Goal: Task Accomplishment & Management: Complete application form

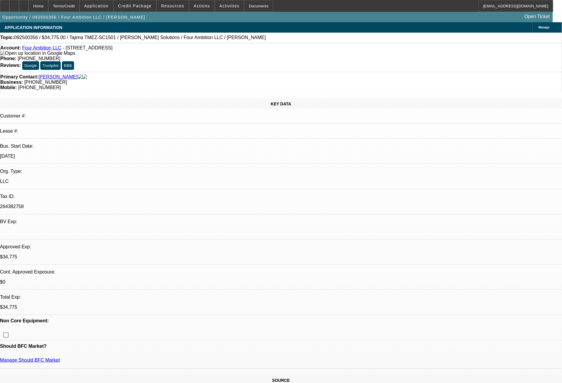
select select "0"
select select "2"
select select "0"
select select "6"
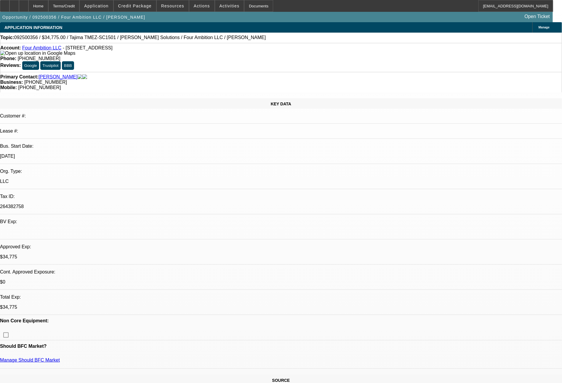
select select "0"
select select "2"
select select "0"
select select "6"
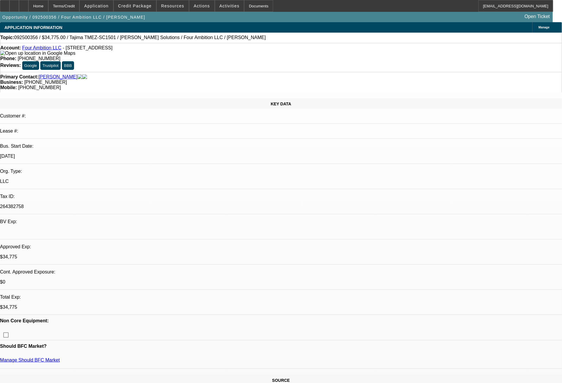
select select "0"
select select "2"
select select "0"
select select "6"
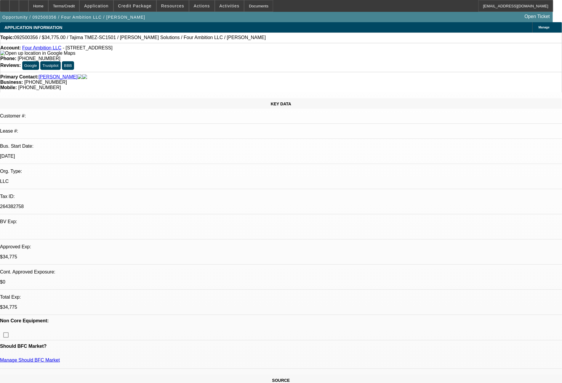
select select "0"
select select "2"
select select "0"
select select "6"
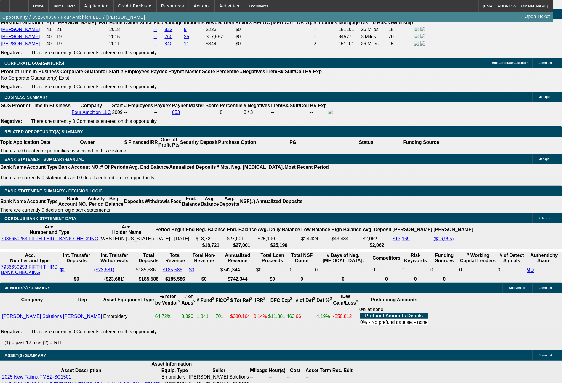
scroll to position [898, 0]
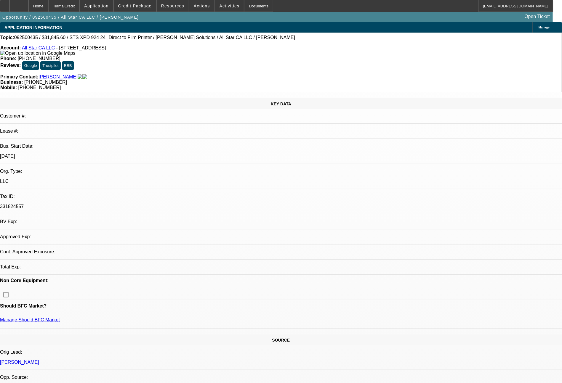
select select "0"
select select "2"
select select "0.1"
select select "4"
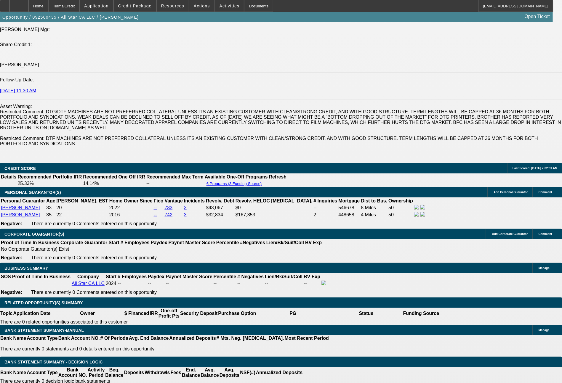
scroll to position [813, 0]
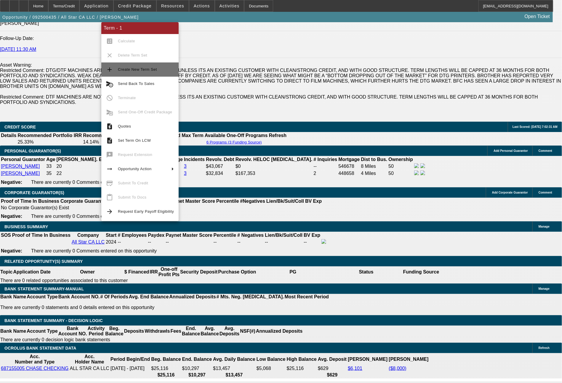
click at [142, 67] on span "Create New Term Set" at bounding box center [137, 69] width 39 height 4
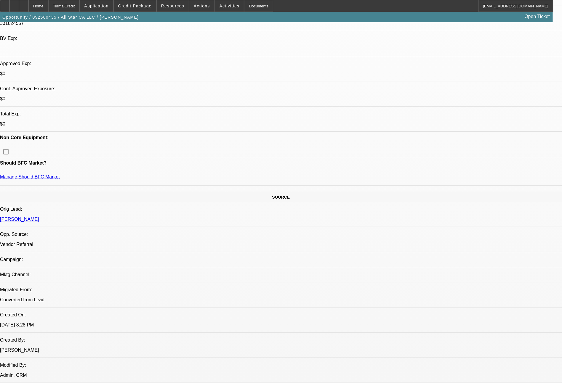
select select "0"
select select "2"
select select "0.1"
select select "4"
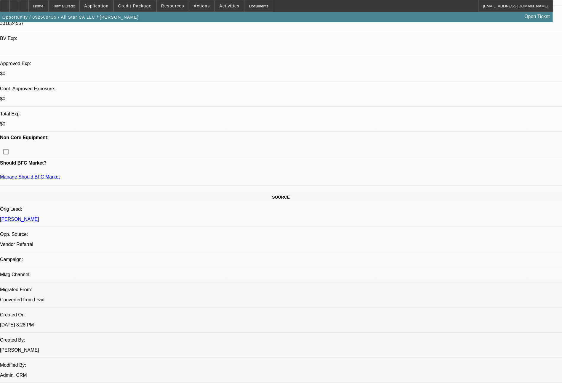
select select "0"
select select "2"
select select "0.1"
select select "4"
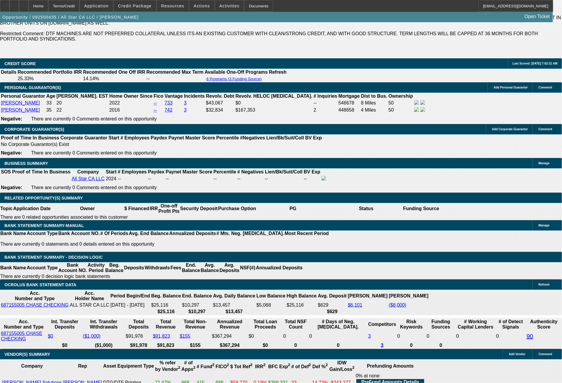
scroll to position [888, 0]
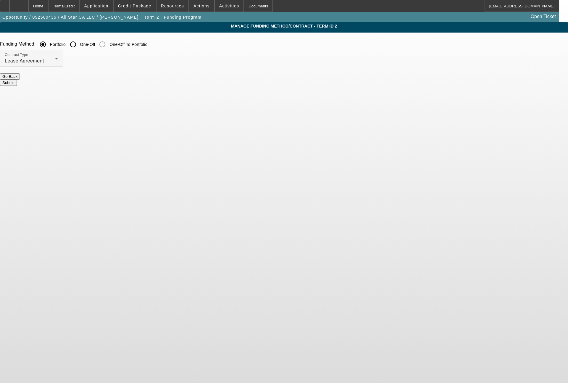
click at [79, 46] on input "One-Off" at bounding box center [73, 44] width 12 height 12
radio input "true"
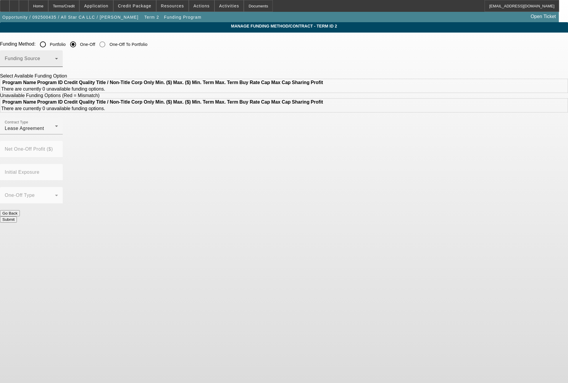
click at [55, 65] on span at bounding box center [30, 60] width 50 height 7
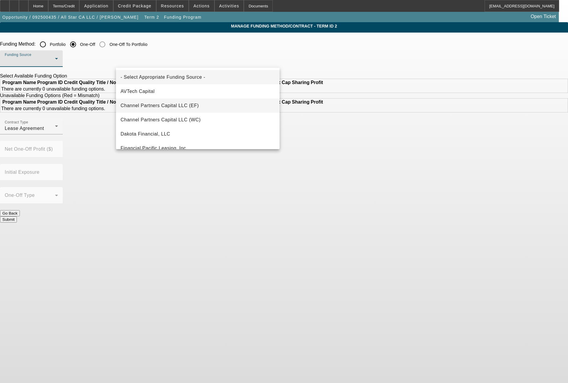
click at [183, 104] on span "Channel Partners Capital LLC (EF)" at bounding box center [160, 105] width 78 height 7
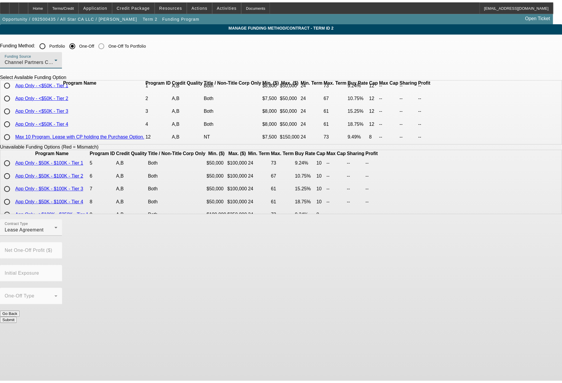
scroll to position [27, 0]
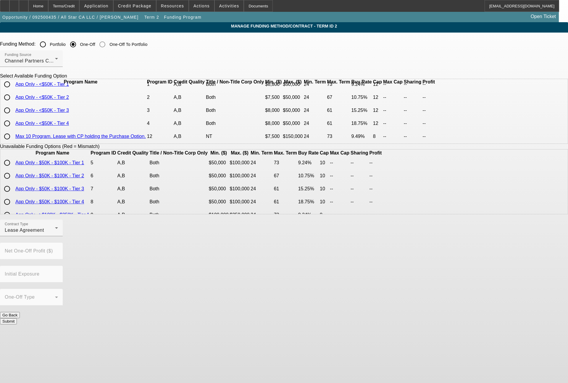
click at [13, 123] on input "radio" at bounding box center [7, 124] width 12 height 12
radio input "true"
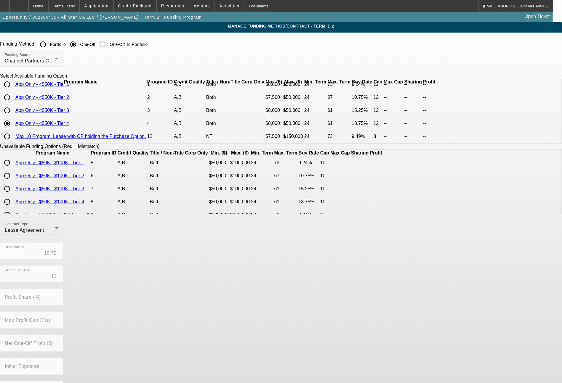
click at [55, 232] on div "Lease Agreement" at bounding box center [30, 230] width 50 height 7
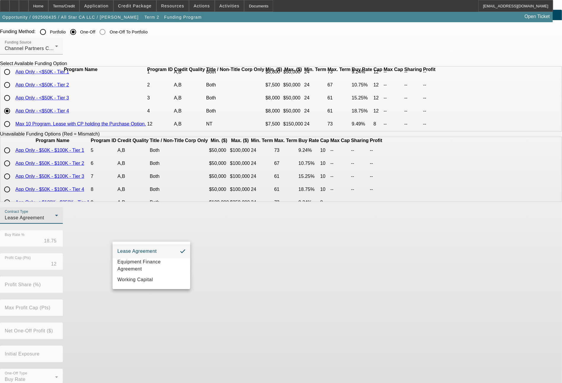
scroll to position [23, 0]
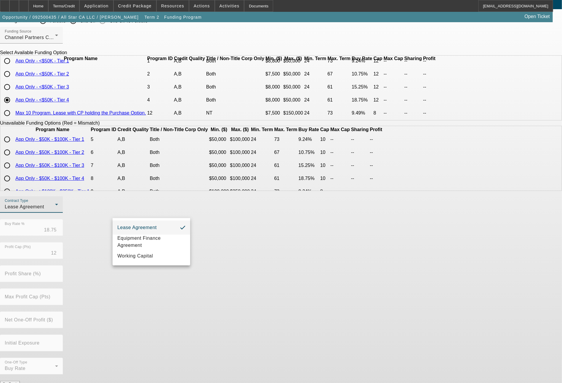
click at [228, 373] on div at bounding box center [281, 191] width 562 height 383
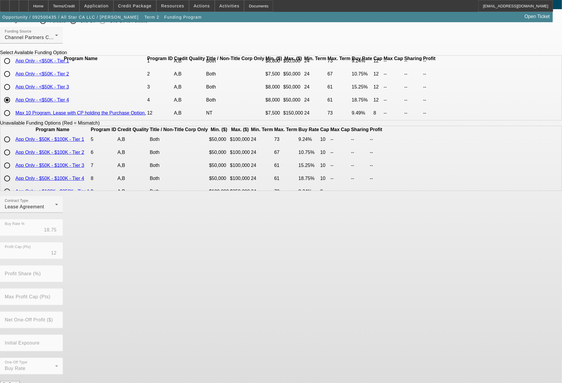
click at [17, 383] on button "Submit" at bounding box center [8, 390] width 17 height 6
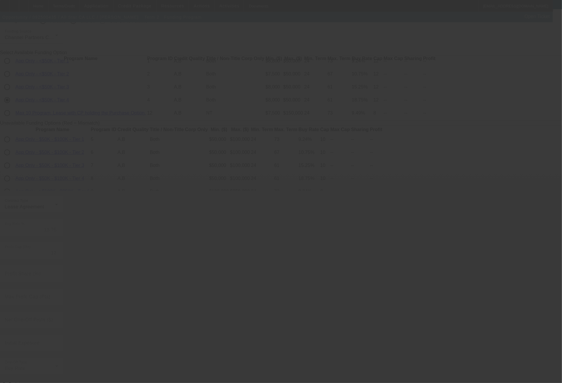
radio input "true"
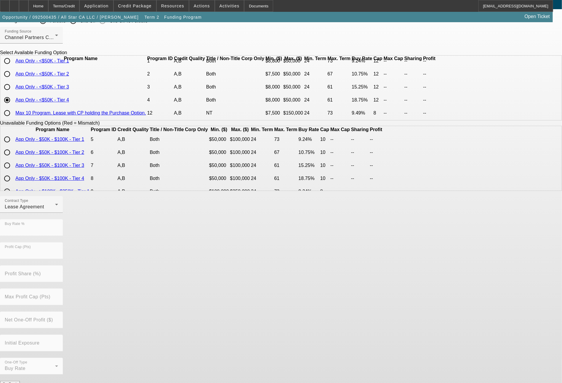
scroll to position [0, 0]
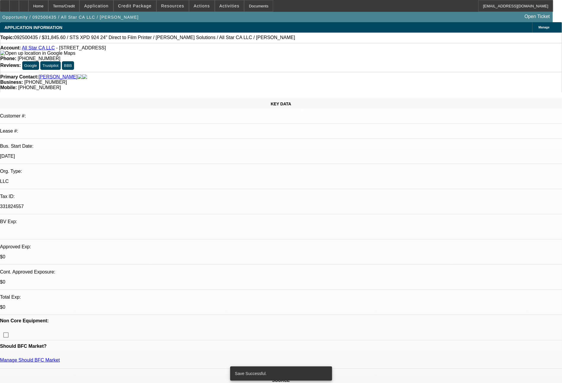
select select "0"
select select "2"
select select "0.1"
select select "4"
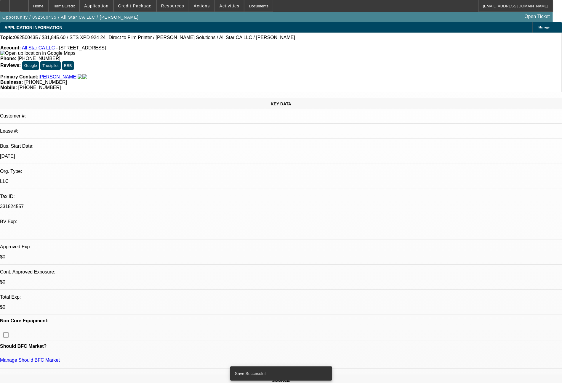
select select "0"
select select "2"
select select "0.1"
select select "4"
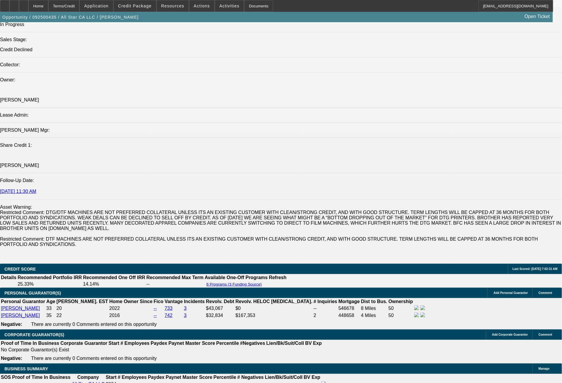
scroll to position [1006, 0]
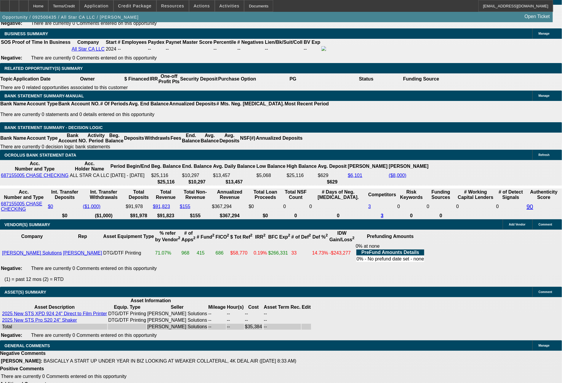
drag, startPoint x: 85, startPoint y: 115, endPoint x: 134, endPoint y: 115, distance: 49.4
type input "11"
type input "$22.00"
type input "UNKNOWN"
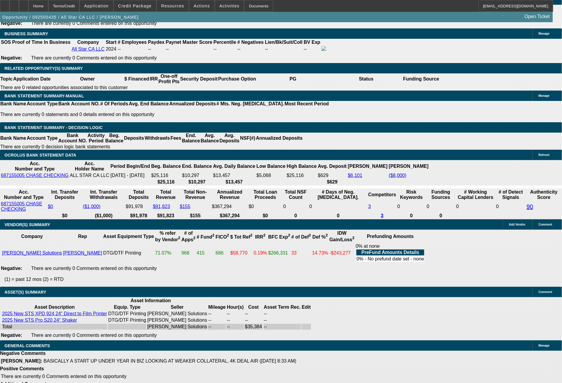
type input "1147"
type input "17.7"
type input "$2,294.00"
type input "$1,147.00"
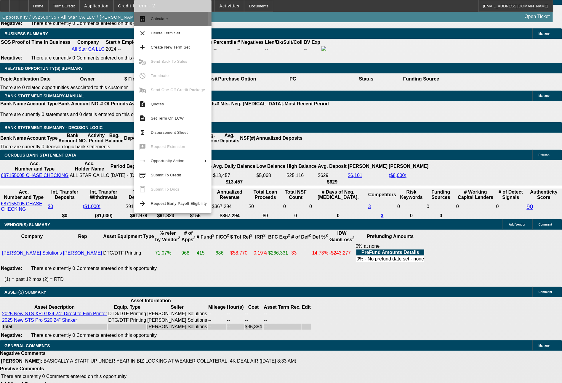
click at [164, 18] on span "Calculate" at bounding box center [159, 19] width 17 height 4
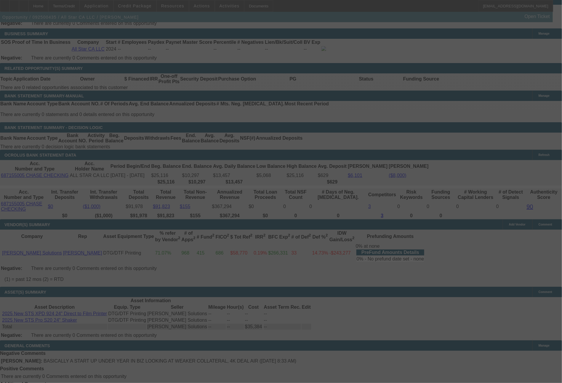
select select "0"
select select "2"
select select "0.1"
select select "4"
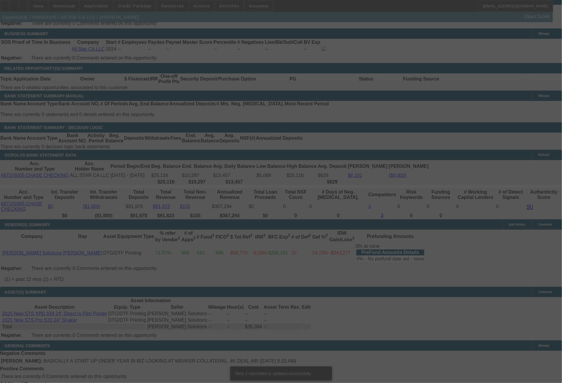
scroll to position [1000, 0]
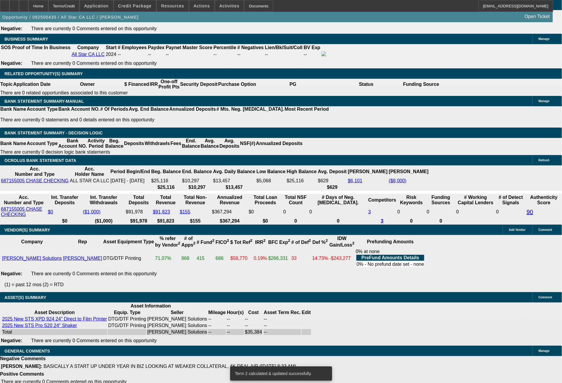
drag, startPoint x: 79, startPoint y: 121, endPoint x: 110, endPoint y: 118, distance: 30.6
drag, startPoint x: 89, startPoint y: 118, endPoint x: 126, endPoint y: 123, distance: 37.9
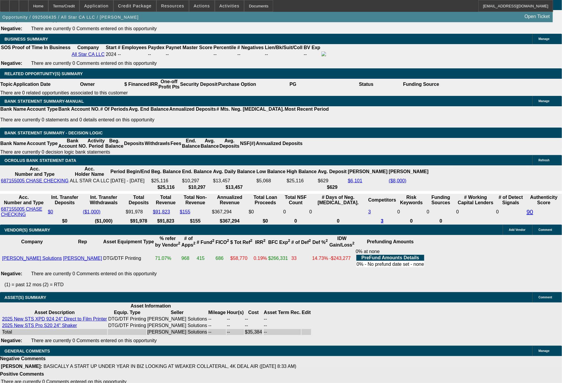
type input "11"
type input "$22.00"
type input "UNKNOWN"
type input "1174"
type input "$2,348.00"
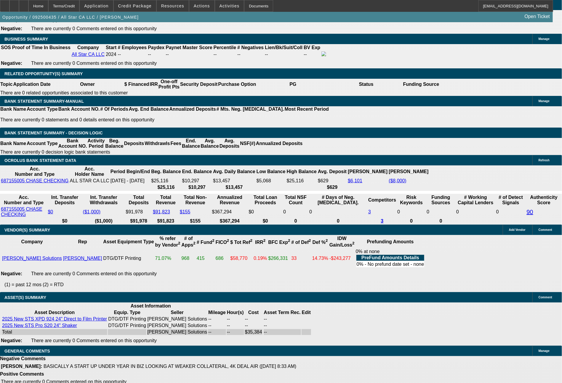
type input "19.4"
type input "117"
type input "$234.00"
type input "1166"
type input "$2,332.00"
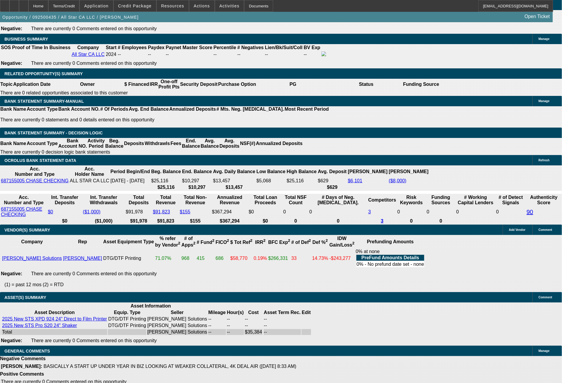
type input "18.9"
type input "116"
type input "$232.00"
type input "1163"
type input "$2,326.00"
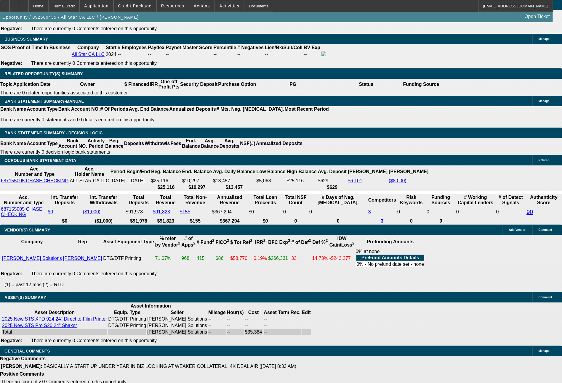
type input "18.7"
type input "$1,163.00"
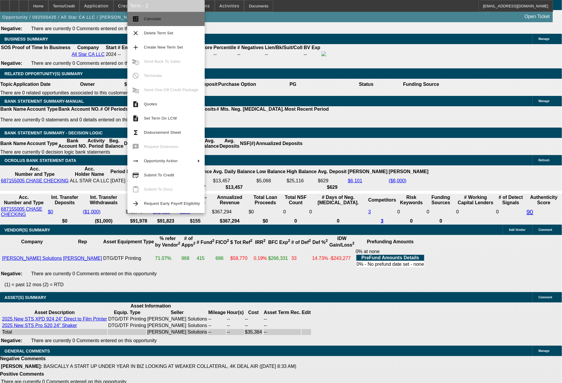
click at [167, 15] on button "calculate Calculate" at bounding box center [165, 19] width 77 height 14
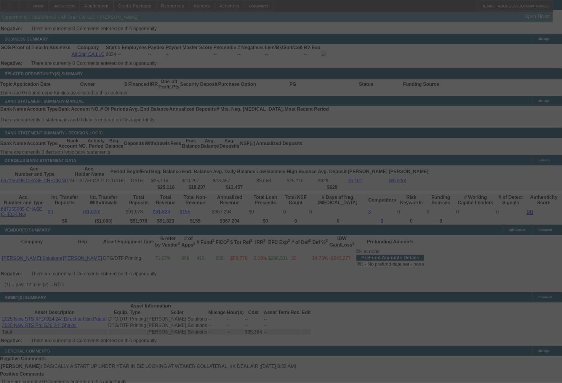
select select "0"
select select "2"
select select "0.1"
select select "4"
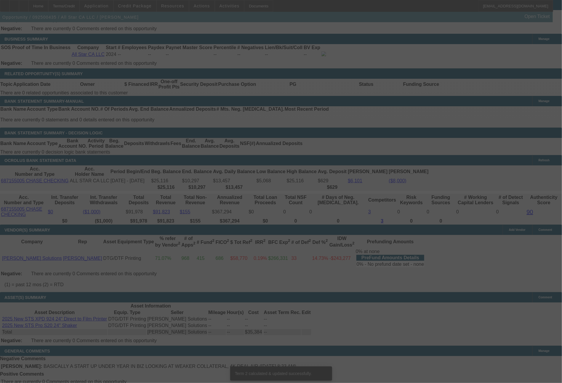
scroll to position [992, 0]
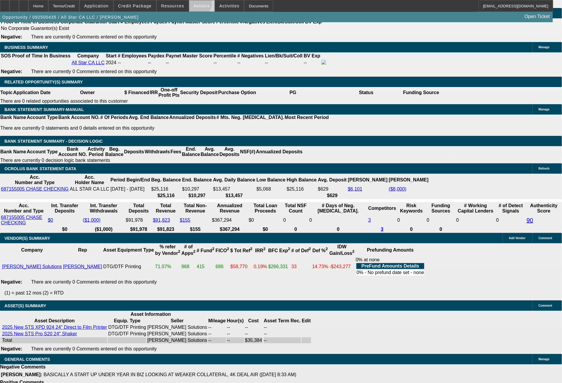
click at [197, 5] on span "Actions" at bounding box center [202, 6] width 16 height 5
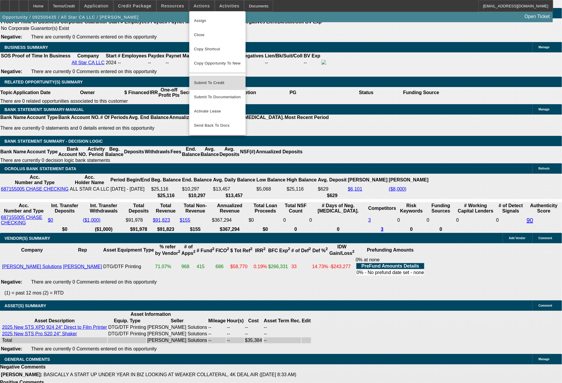
click at [216, 79] on span "Submit To Credit" at bounding box center [217, 82] width 47 height 7
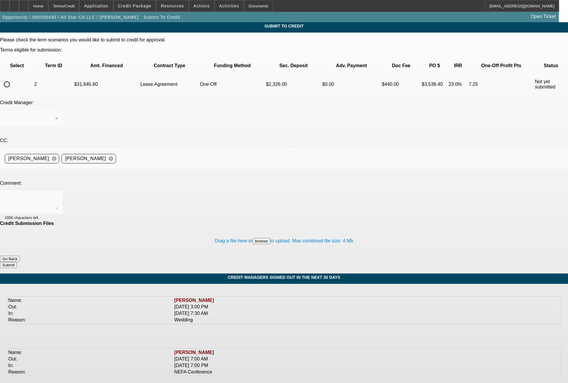
click at [13, 78] on input "radio" at bounding box center [7, 84] width 12 height 12
radio input "true"
click at [58, 195] on textarea at bounding box center [31, 202] width 53 height 14
type textarea "C"
click at [58, 195] on textarea "Syndications - would this deal have any shot at CPCEF" at bounding box center [31, 202] width 53 height 14
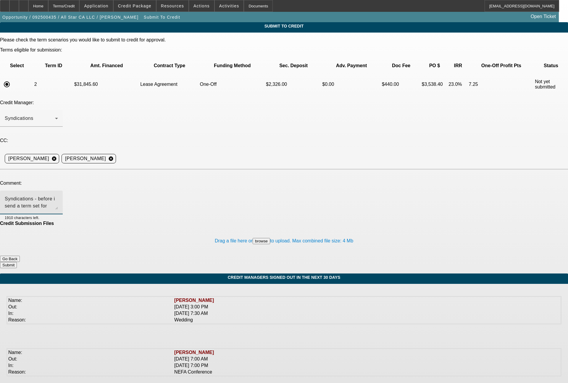
click at [58, 195] on textarea "Syndications - before i send a term set for Finpac, would this deal have any sh…" at bounding box center [31, 202] width 53 height 14
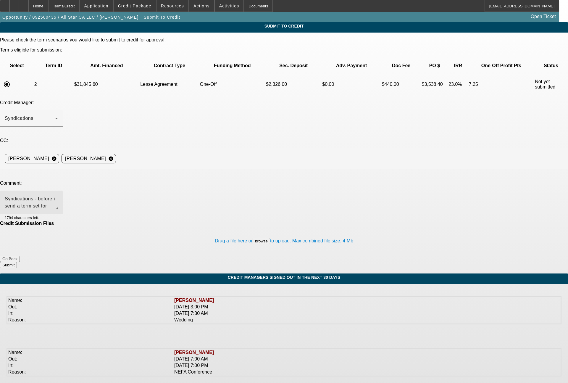
type textarea "Syndications - before i send a term set for Finpac, would this deal have any sh…"
click at [17, 262] on button "Submit" at bounding box center [8, 265] width 17 height 6
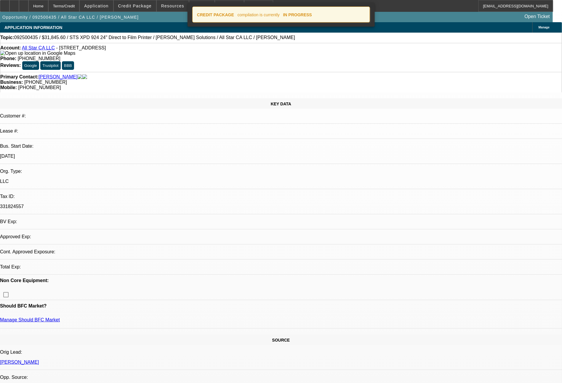
select select "0"
select select "2"
select select "0.1"
select select "4"
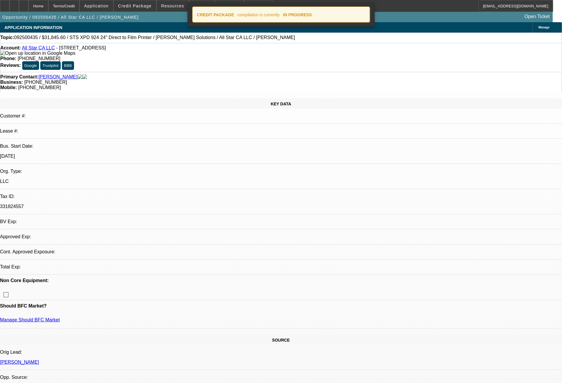
select select "0"
select select "2"
select select "0.1"
select select "4"
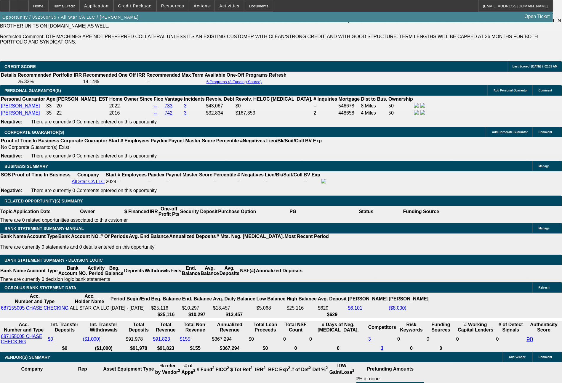
scroll to position [889, 0]
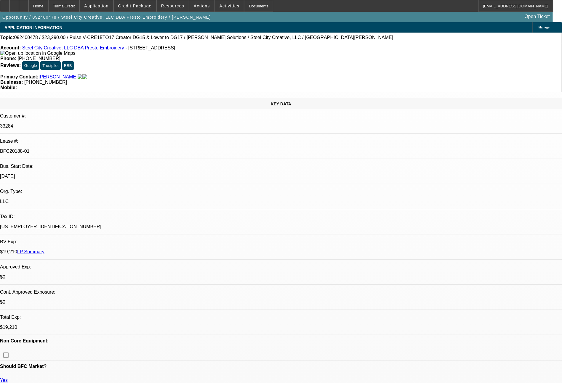
select select "0"
select select "2"
select select "0.1"
select select "4"
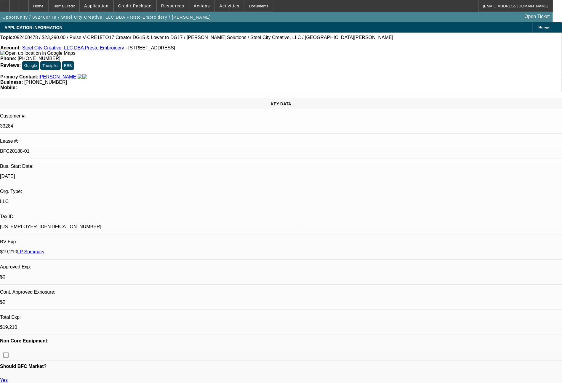
select select "0"
select select "2"
select select "0"
select select "6"
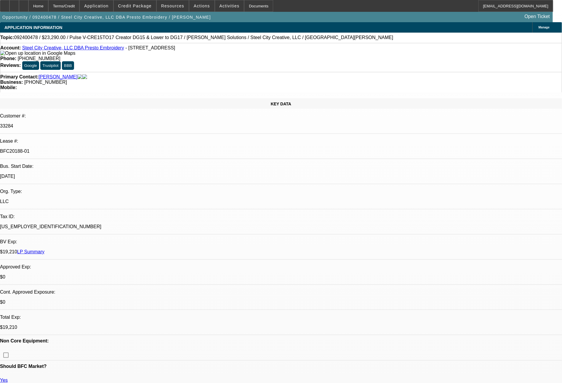
select select "0"
select select "2"
select select "0"
select select "6"
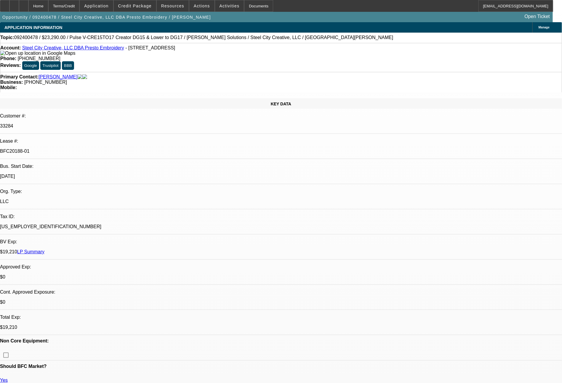
select select "0"
select select "2"
select select "0"
select select "6"
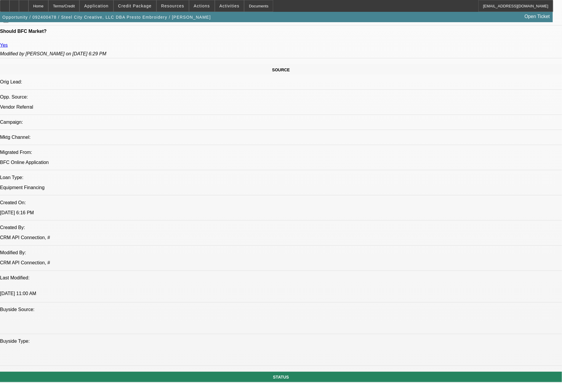
scroll to position [671, 0]
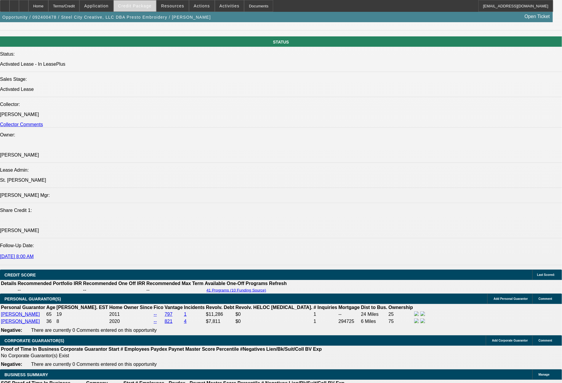
click at [130, 7] on span "Credit Package" at bounding box center [134, 6] width 33 height 5
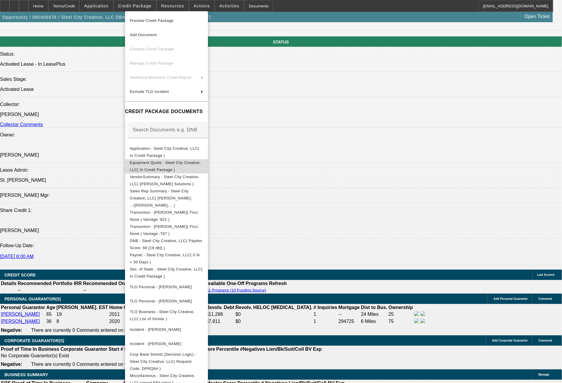
click at [179, 165] on span "Equipment Quote - Steel City Creative, LLC( In Credit Package )" at bounding box center [165, 166] width 71 height 12
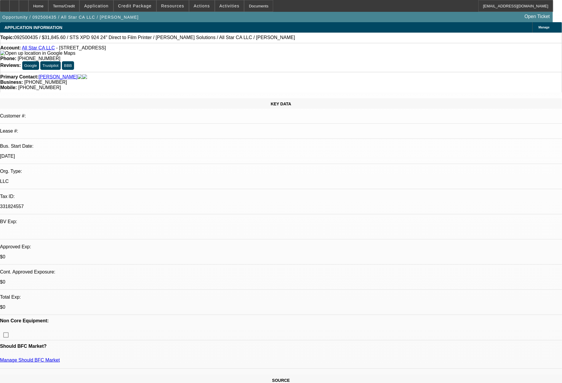
select select "0"
select select "2"
select select "0.1"
select select "4"
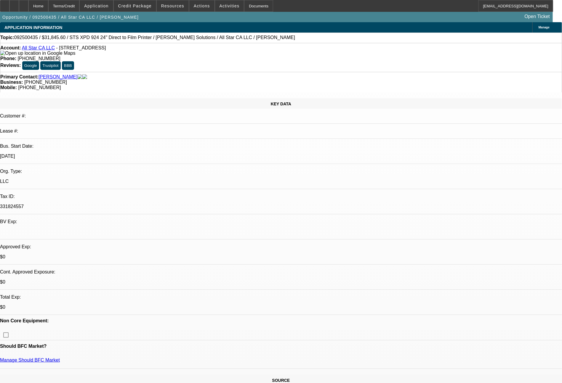
select select "0"
select select "2"
select select "0.1"
select select "4"
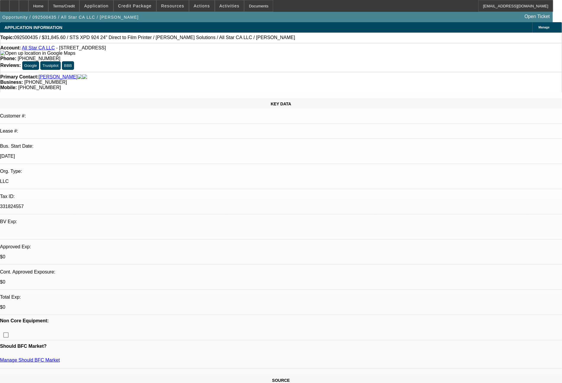
select select "0"
select select "2"
select select "0.1"
select select "4"
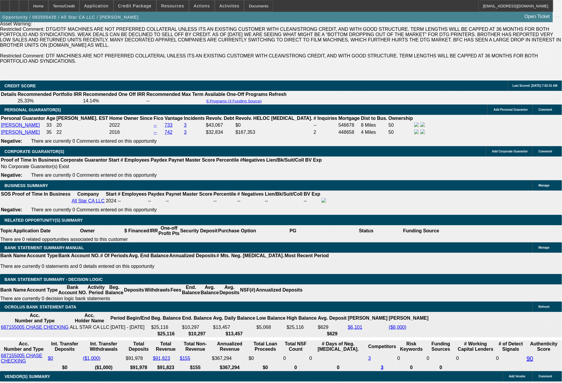
scroll to position [884, 0]
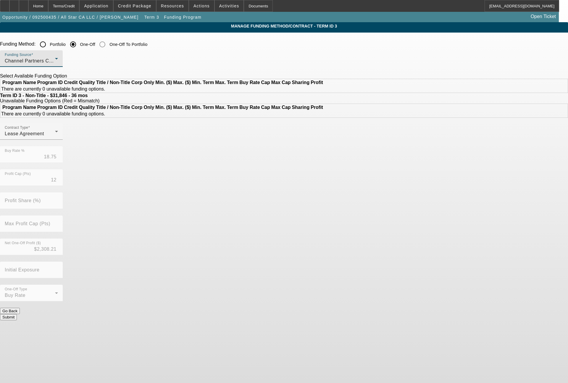
click at [55, 64] on div "Channel Partners Capital LLC (EF)" at bounding box center [30, 60] width 50 height 7
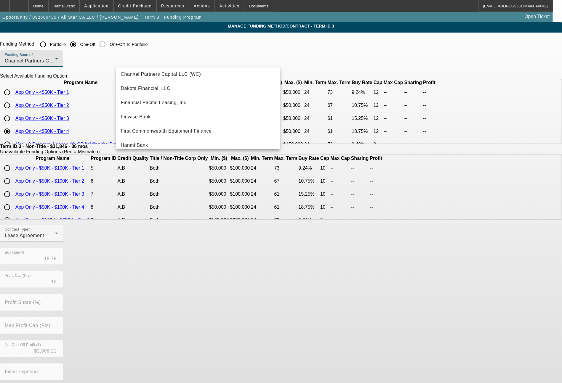
scroll to position [71, 0]
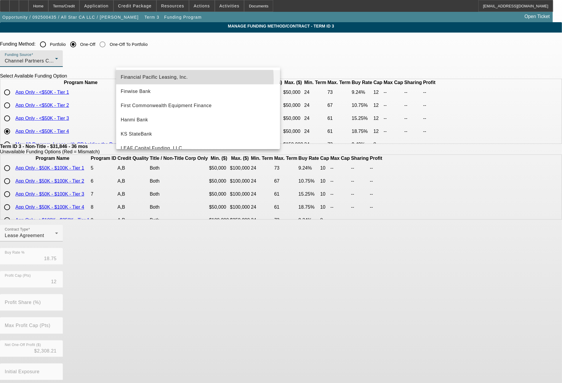
click at [160, 80] on span "Financial Pacific Leasing, Inc." at bounding box center [154, 77] width 67 height 7
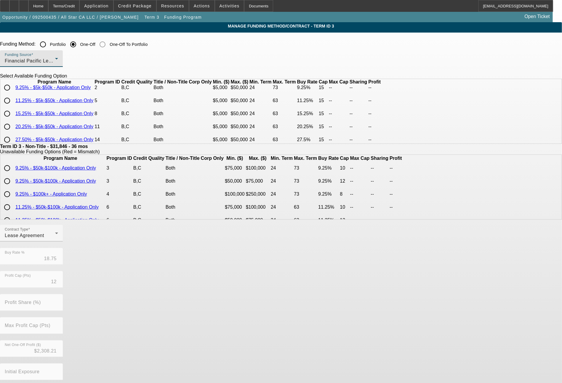
scroll to position [0, 0]
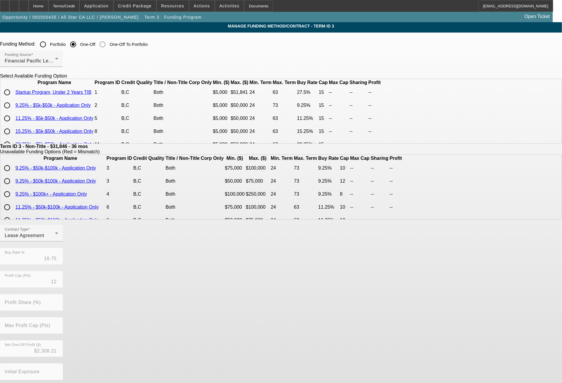
click at [13, 98] on input "radio" at bounding box center [7, 92] width 12 height 12
radio input "true"
type input "27.50"
type input "15"
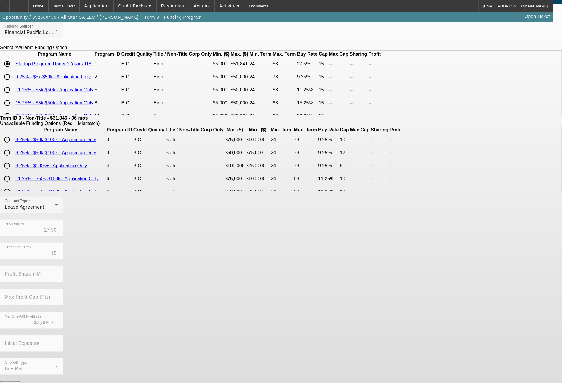
scroll to position [29, 0]
click at [17, 383] on button "Submit" at bounding box center [8, 390] width 17 height 6
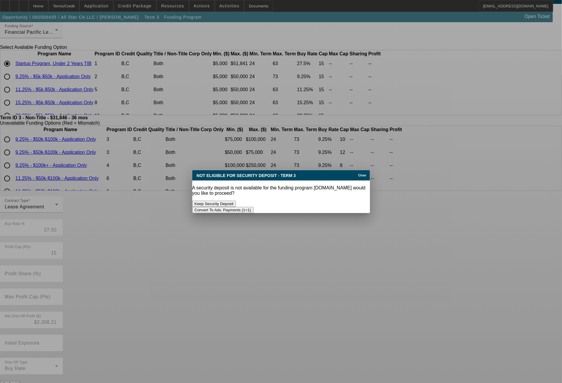
click at [253, 207] on button "Convert To Adv. Payments (1+1)" at bounding box center [222, 210] width 61 height 6
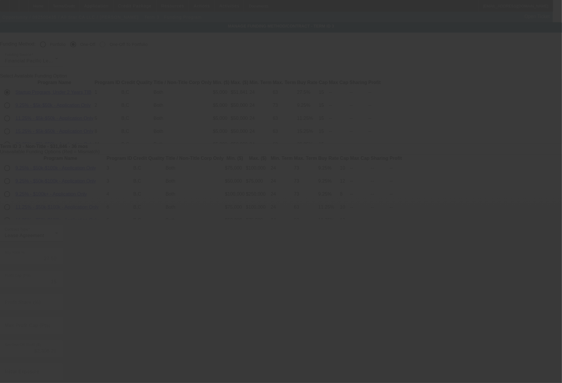
scroll to position [29, 0]
type input "18.75"
type input "12"
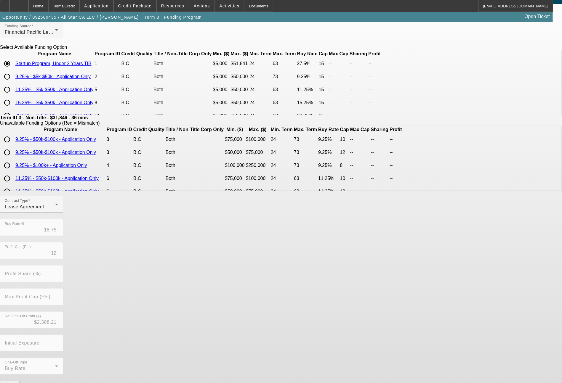
scroll to position [0, 0]
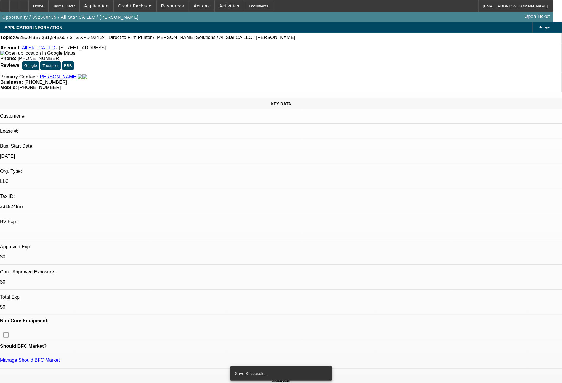
select select "0"
select select "0.1"
select select "4"
select select "0"
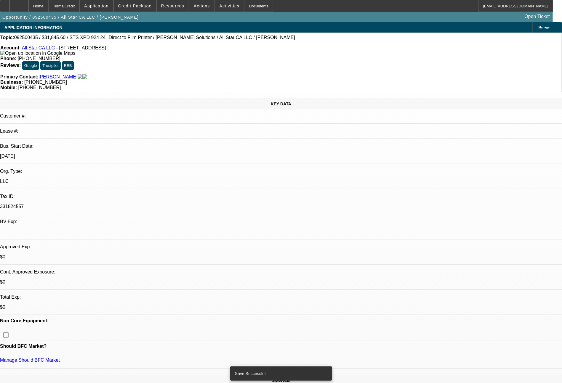
select select "2"
select select "0.1"
select select "4"
select select "0"
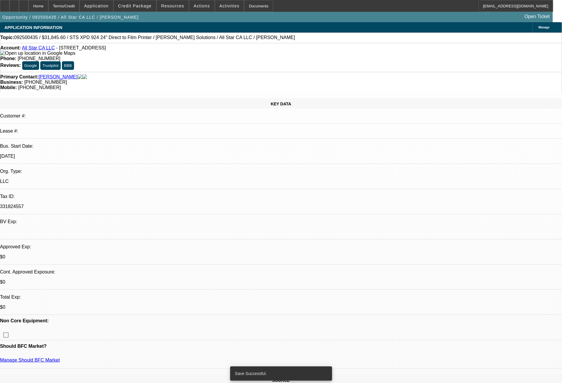
select select "2"
select select "0.1"
select select "4"
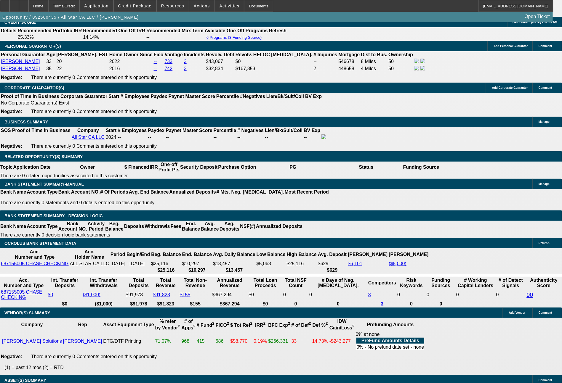
scroll to position [924, 0]
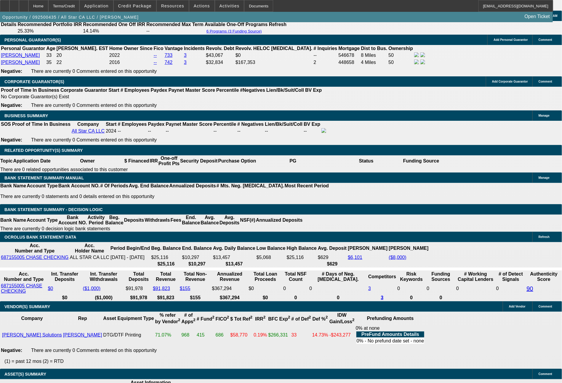
drag, startPoint x: 103, startPoint y: 150, endPoint x: 156, endPoint y: 157, distance: 53.5
type input "$2,500.00"
type input "UNKNOWN"
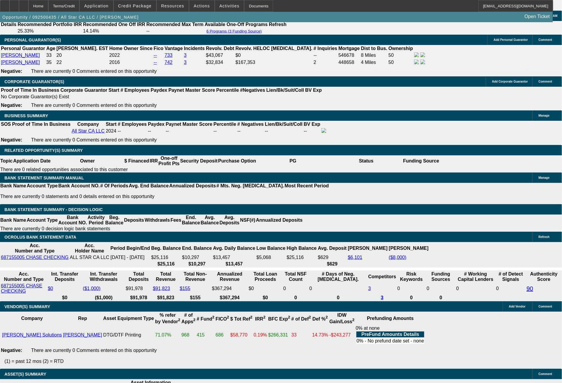
drag, startPoint x: 90, startPoint y: 197, endPoint x: 122, endPoint y: 197, distance: 32.3
type input "1"
type input "1297"
type input "24.4"
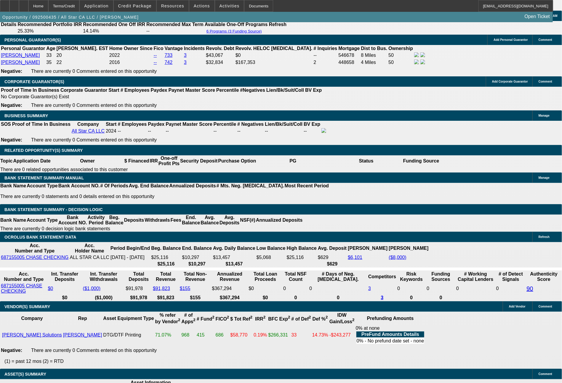
type input "$1,297.00"
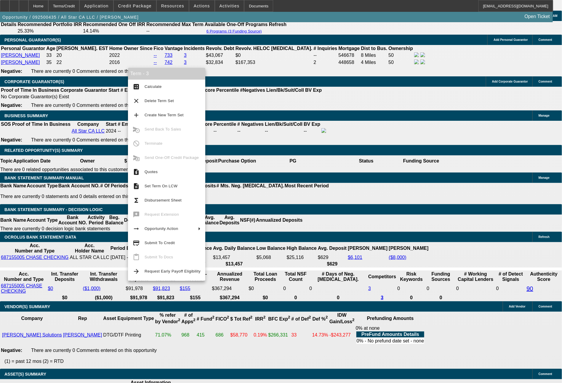
drag, startPoint x: 152, startPoint y: 85, endPoint x: 205, endPoint y: 107, distance: 57.3
click at [157, 86] on span "Calculate" at bounding box center [152, 86] width 17 height 4
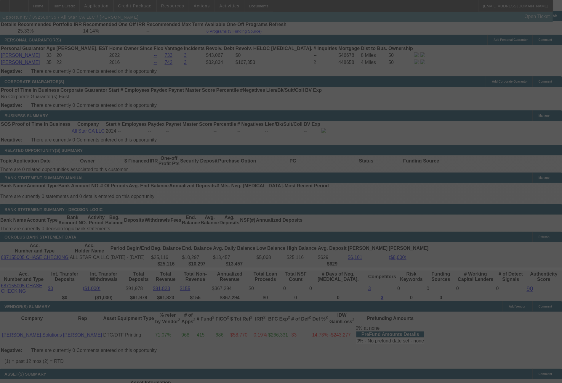
select select "0"
select select "0.1"
select select "4"
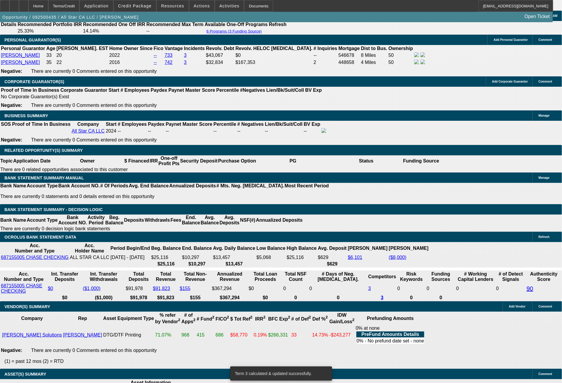
drag, startPoint x: 86, startPoint y: 194, endPoint x: 135, endPoint y: 200, distance: 50.1
type input "1"
type input "UNKNOWN"
type input "1347"
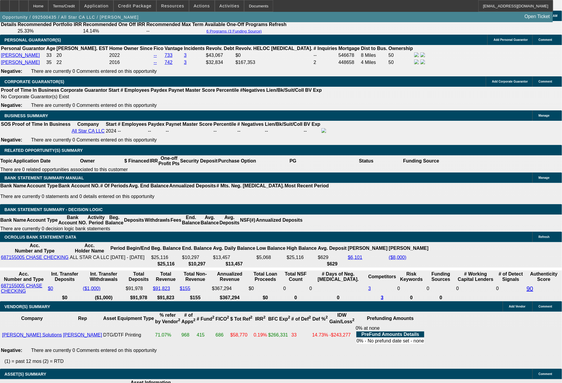
type input "27.3"
type input "$1,347.00"
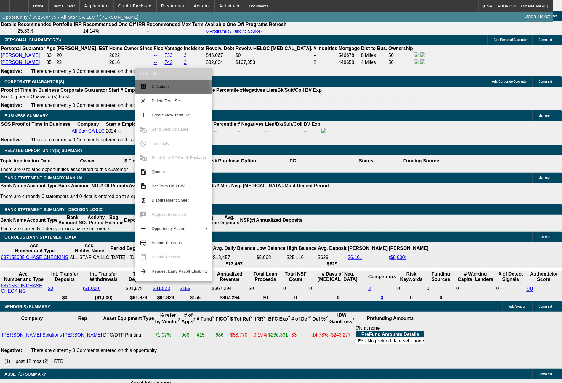
click at [159, 91] on button "calculate Calculate" at bounding box center [173, 87] width 77 height 14
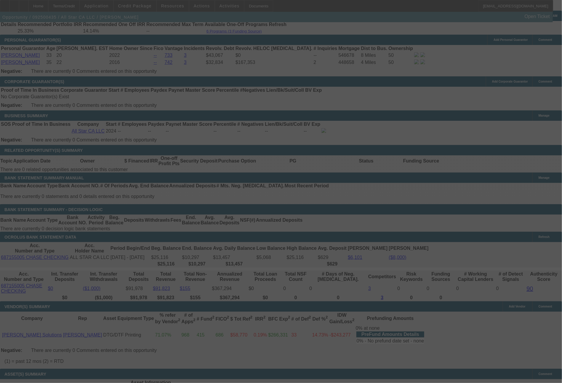
select select "0"
select select "0.1"
select select "4"
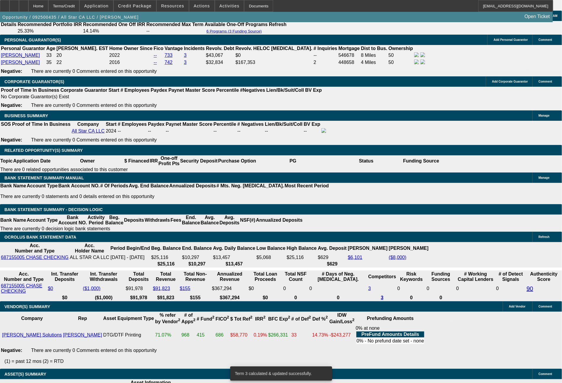
drag, startPoint x: 100, startPoint y: 151, endPoint x: 142, endPoint y: 157, distance: 41.5
type input "$2,000.00"
type input "UNKNOWN"
drag, startPoint x: 411, startPoint y: 358, endPoint x: 378, endPoint y: 340, distance: 37.6
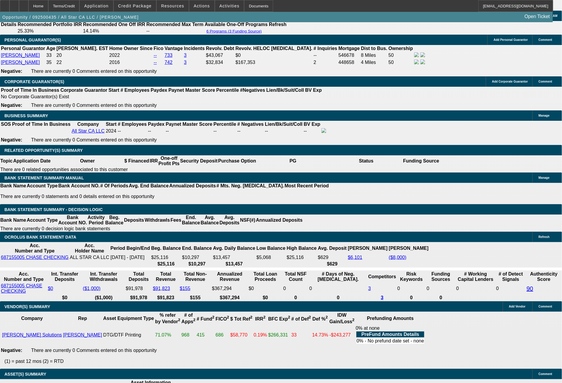
click at [411, 358] on div "APPLICATION INFORMATION [GEOGRAPHIC_DATA] Topic: 092500435 / $31,845.60 / STS X…" at bounding box center [281, 253] width 562 height 2309
drag, startPoint x: 86, startPoint y: 195, endPoint x: 117, endPoint y: 200, distance: 30.6
type input "13"
type input "1364"
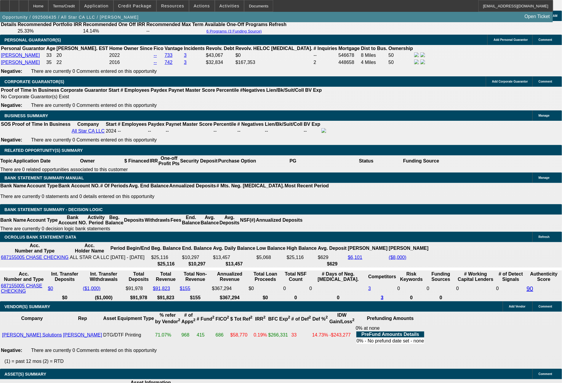
type input "27.1"
type input "136"
type input "1361"
type input "26.9"
type input "$1,361.00"
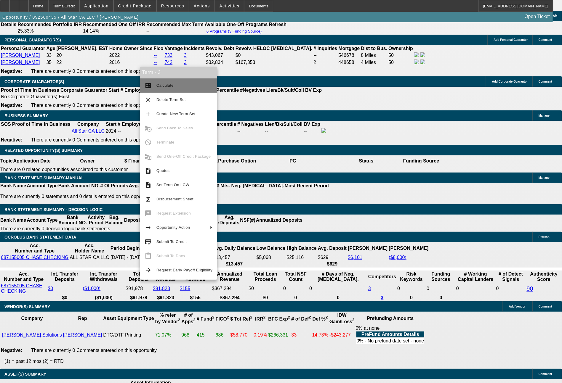
click at [168, 82] on button "calculate Calculate" at bounding box center [178, 85] width 77 height 14
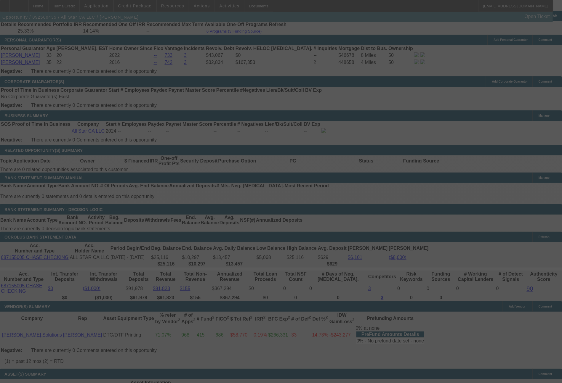
select select "0"
select select "0.1"
select select "4"
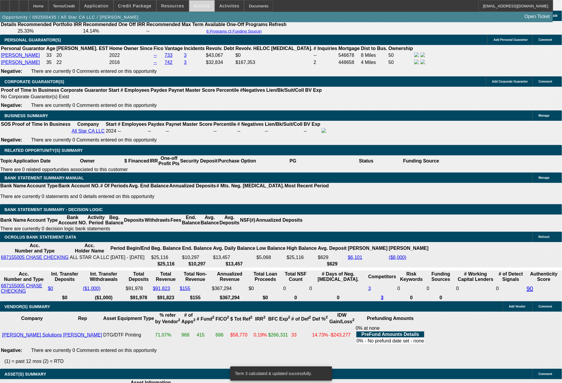
click at [204, 4] on span "Actions" at bounding box center [202, 6] width 16 height 5
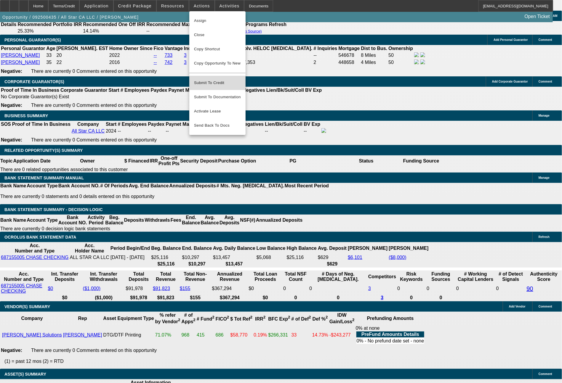
click at [212, 79] on span "Submit To Credit" at bounding box center [217, 82] width 47 height 7
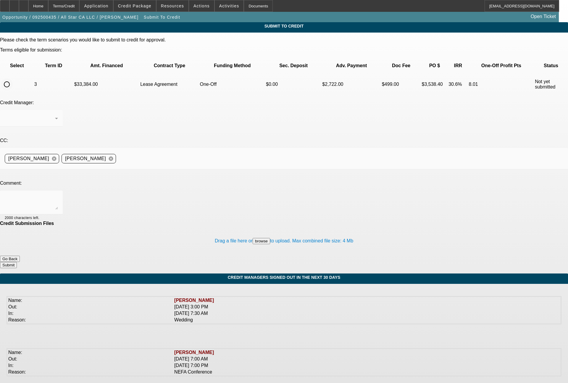
click at [13, 78] on input "radio" at bounding box center [7, 84] width 12 height 12
radio input "true"
click at [58, 195] on textarea at bounding box center [31, 202] width 53 height 14
type textarea "please send to Finpac for one off review, thanks"
click at [17, 262] on button "Submit" at bounding box center [8, 265] width 17 height 6
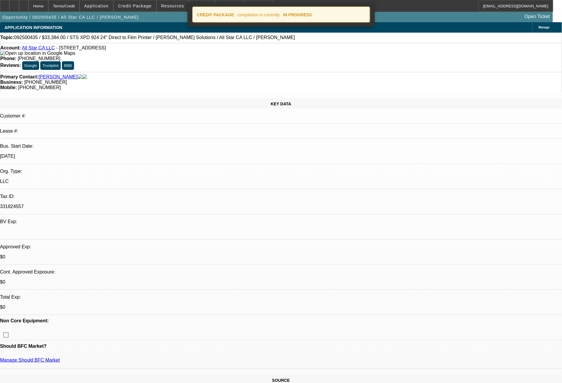
select select "0"
select select "0.1"
select select "4"
select select "0"
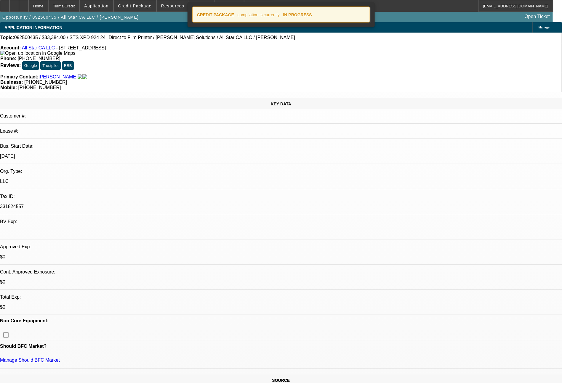
select select "2"
select select "0.1"
select select "4"
select select "0"
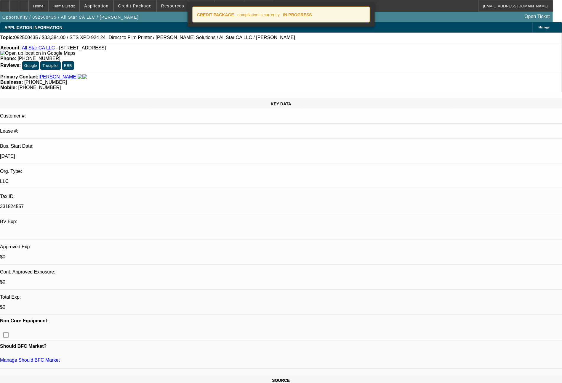
select select "2"
select select "0.1"
select select "4"
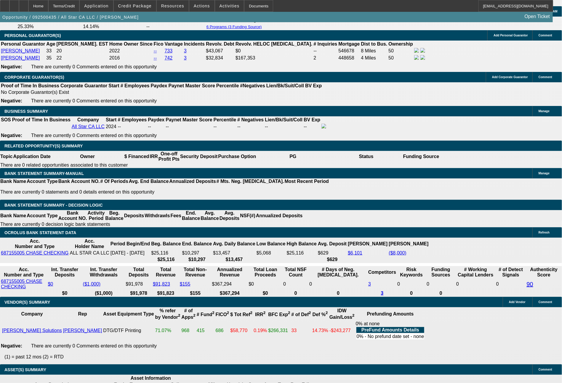
scroll to position [931, 0]
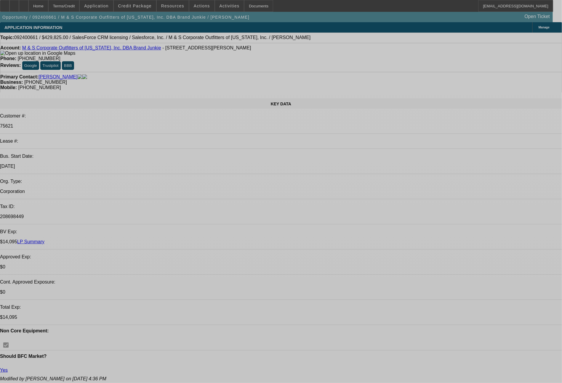
select select "0"
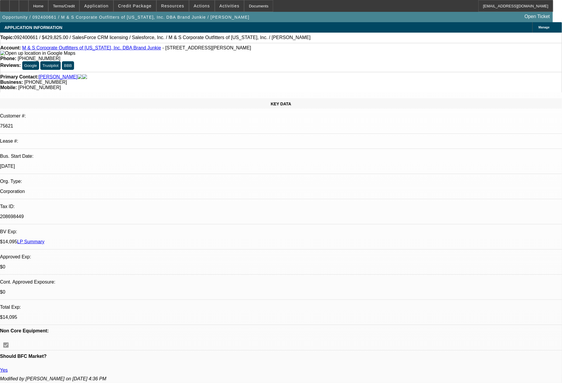
select select "0"
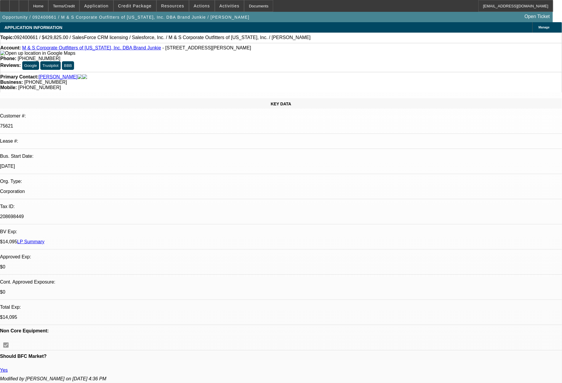
select select "0"
select select "1"
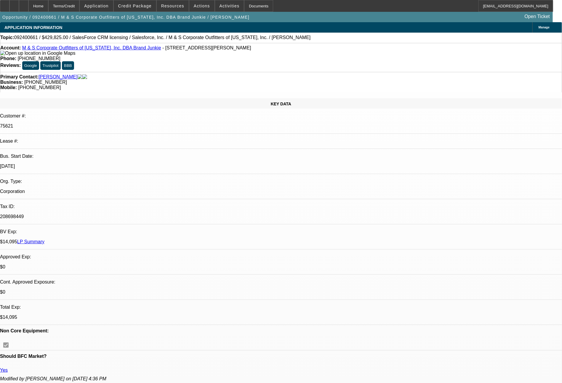
select select "6"
select select "1"
select select "6"
select select "1"
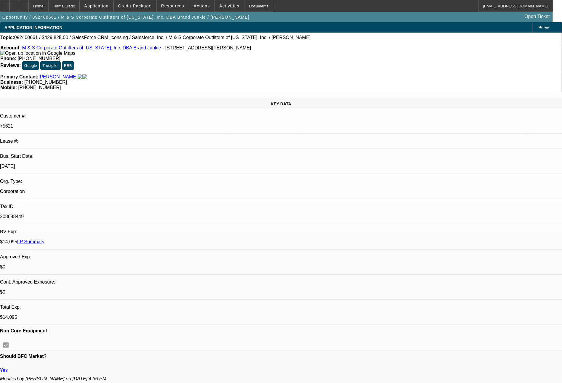
select select "1"
select select "6"
select select "1"
select select "6"
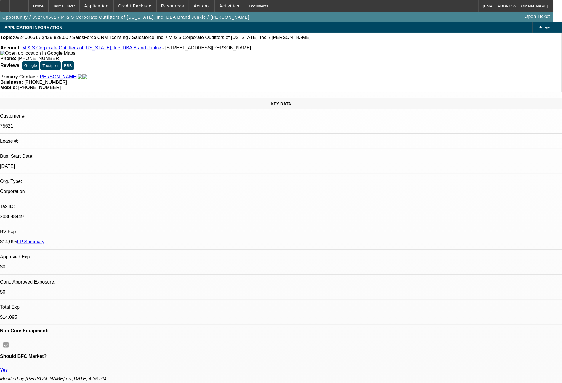
click at [79, 49] on link "M & S Corporate Outfitters of [US_STATE], Inc. DBA Brand Junkie" at bounding box center [91, 47] width 139 height 5
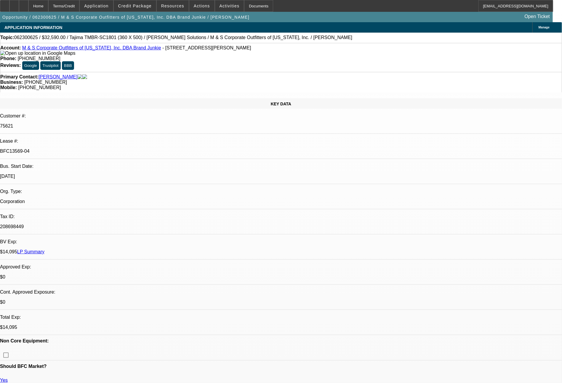
select select "0"
select select "2"
select select "0"
select select "2"
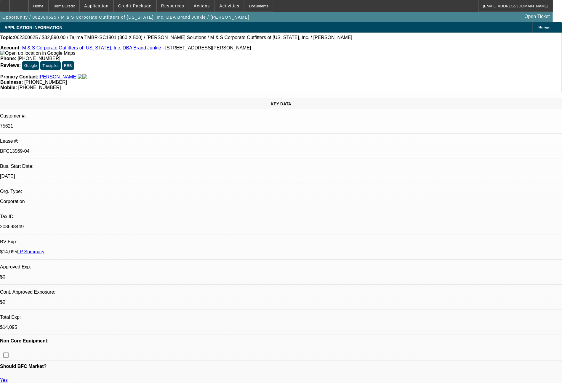
select select "0"
select select "2"
select select "0"
select select "2"
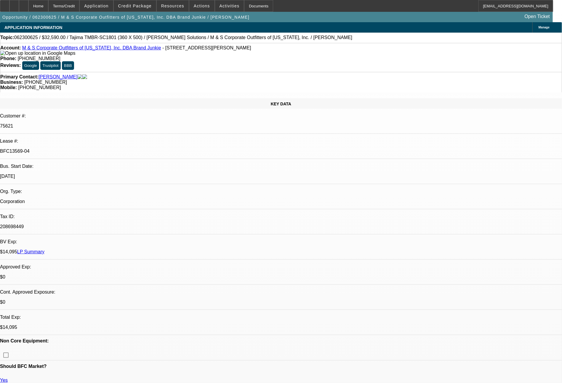
select select "0"
select select "2"
select select "0"
select select "2"
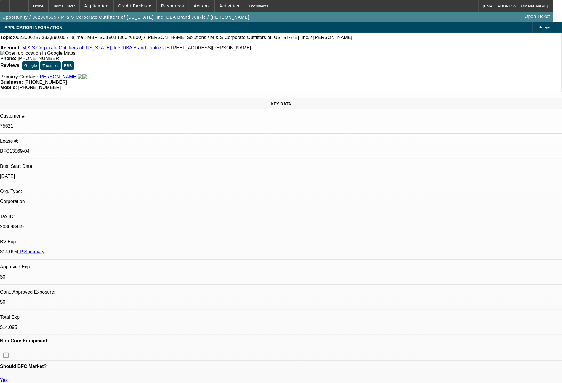
select select "0"
select select "2"
select select "0"
select select "2"
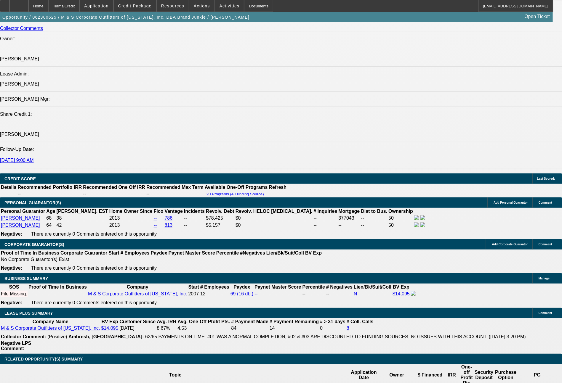
scroll to position [710, 0]
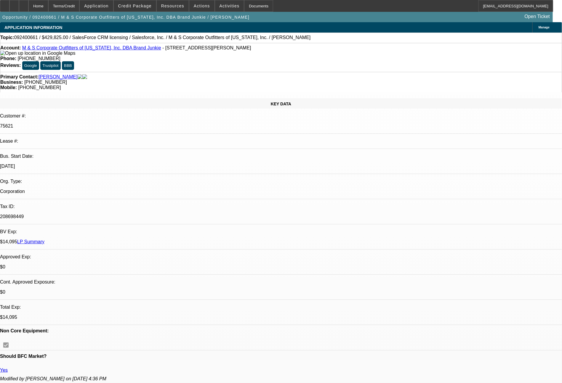
select select "0"
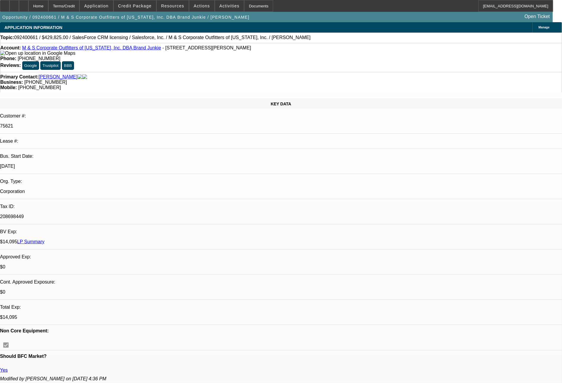
select select "0"
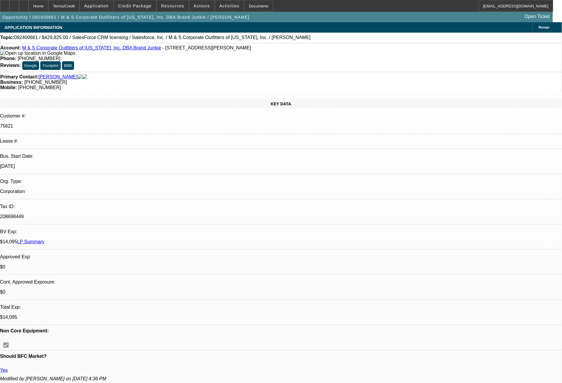
select select "0"
select select "1"
select select "6"
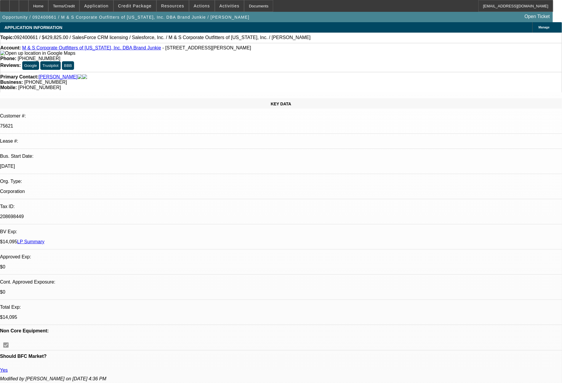
select select "1"
select select "6"
select select "1"
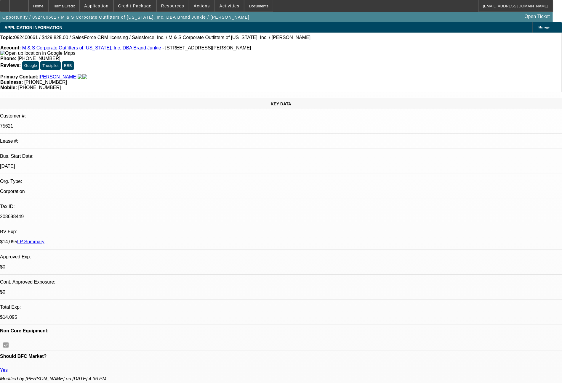
select select "6"
select select "1"
select select "6"
